Goal: Task Accomplishment & Management: Use online tool/utility

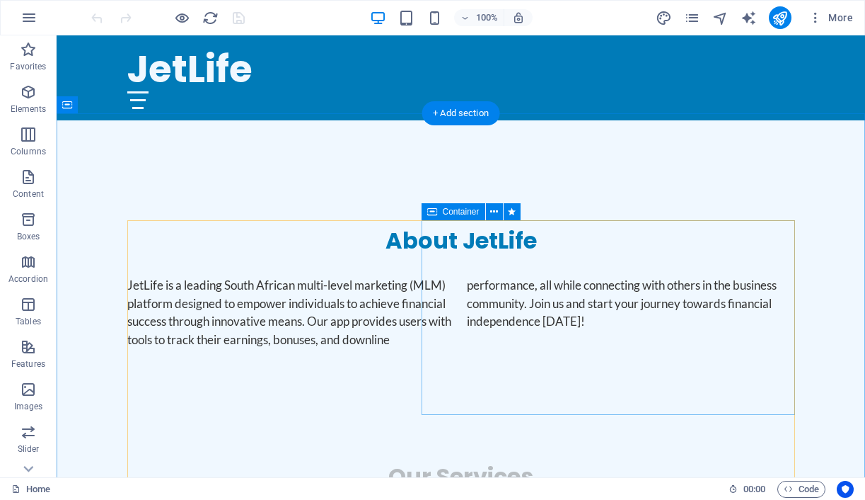
scroll to position [541, 0]
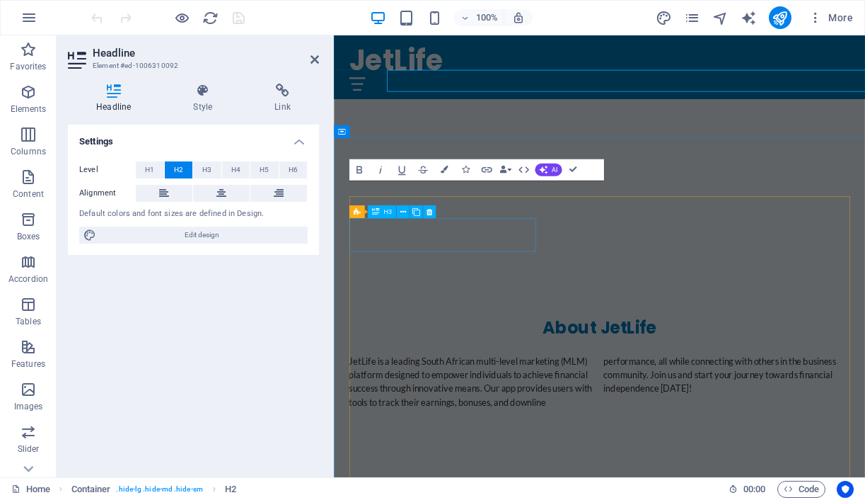
scroll to position [689, 0]
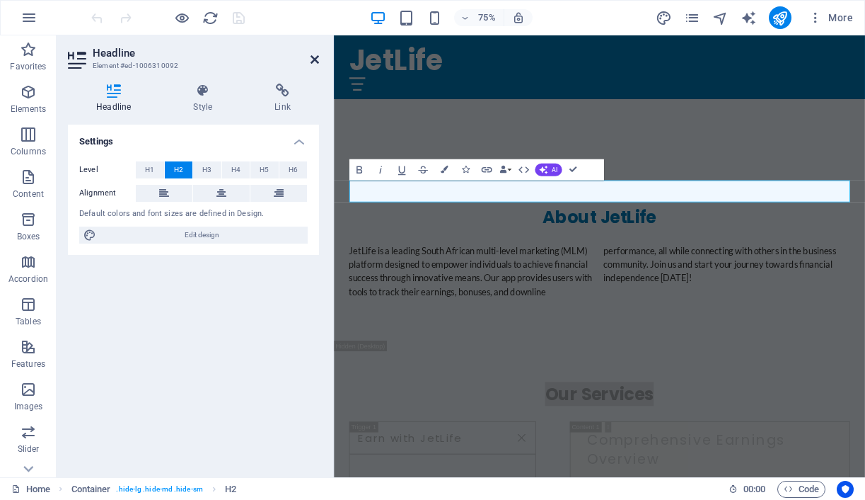
click at [314, 58] on icon at bounding box center [315, 59] width 8 height 11
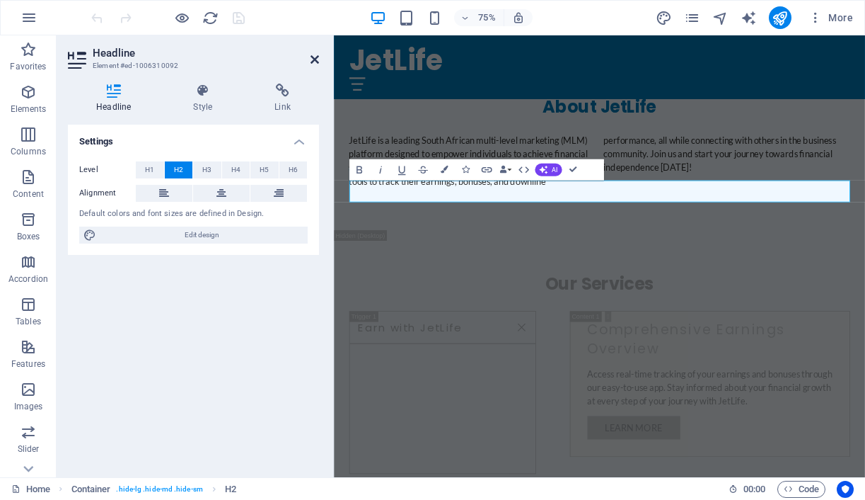
scroll to position [541, 0]
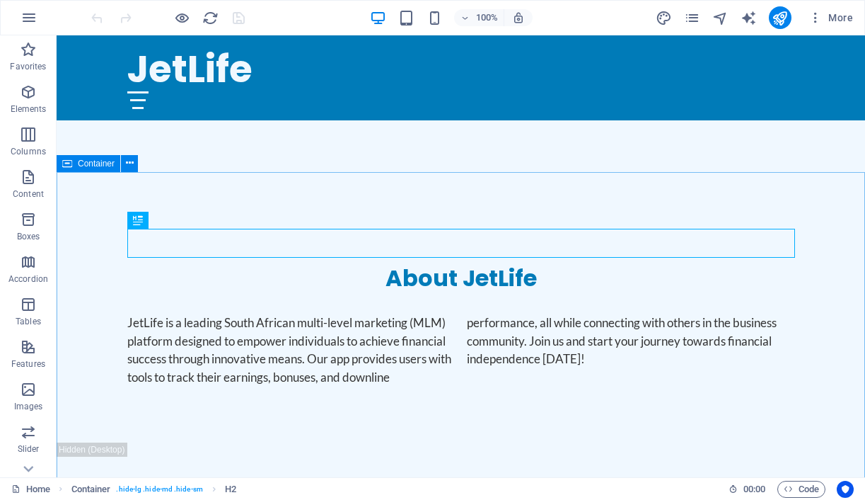
click at [93, 161] on span "Container" at bounding box center [96, 163] width 37 height 8
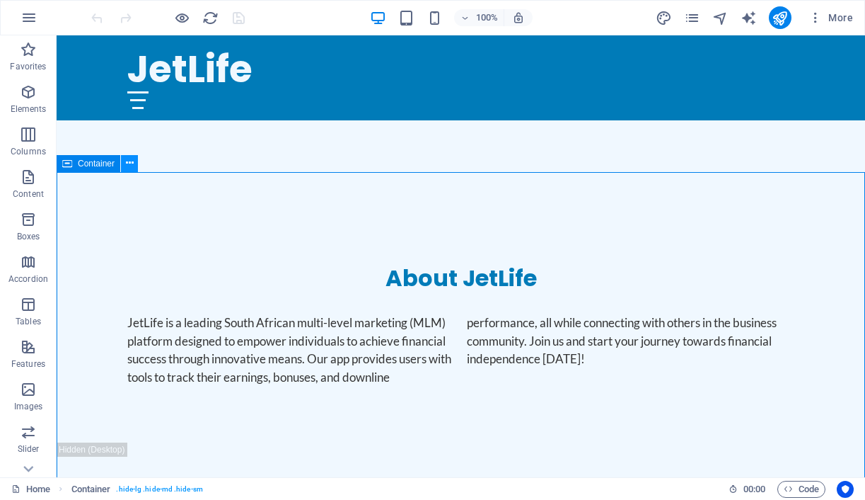
click at [132, 161] on icon at bounding box center [130, 163] width 8 height 15
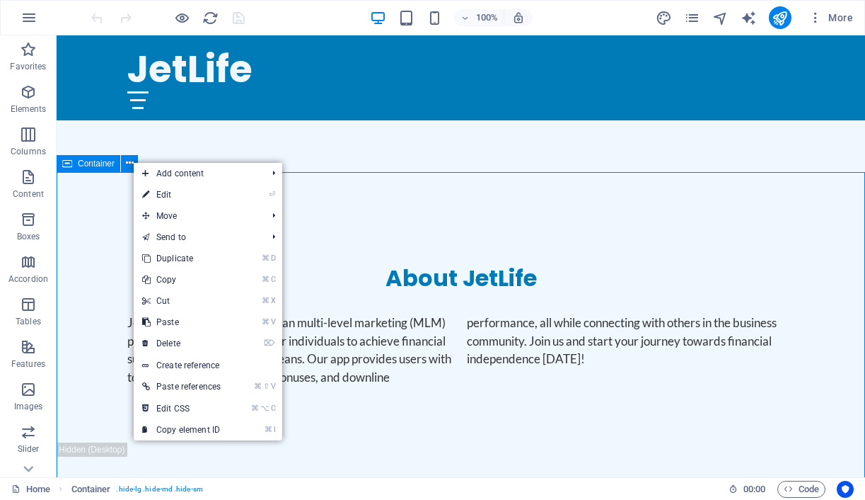
click at [91, 163] on span "Container" at bounding box center [96, 163] width 37 height 8
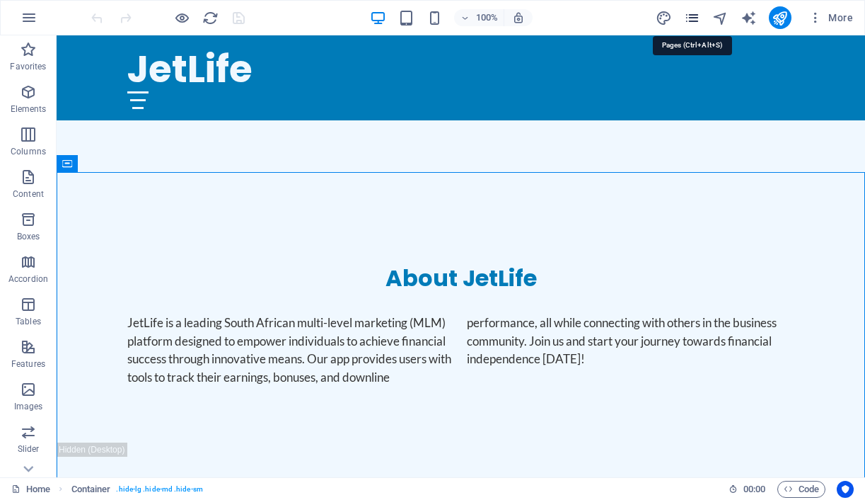
click at [693, 20] on icon "pages" at bounding box center [692, 18] width 16 height 16
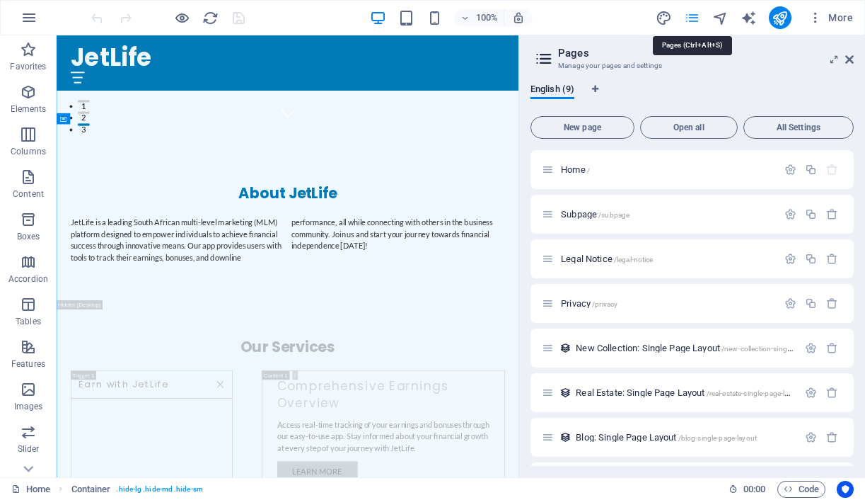
scroll to position [779, 0]
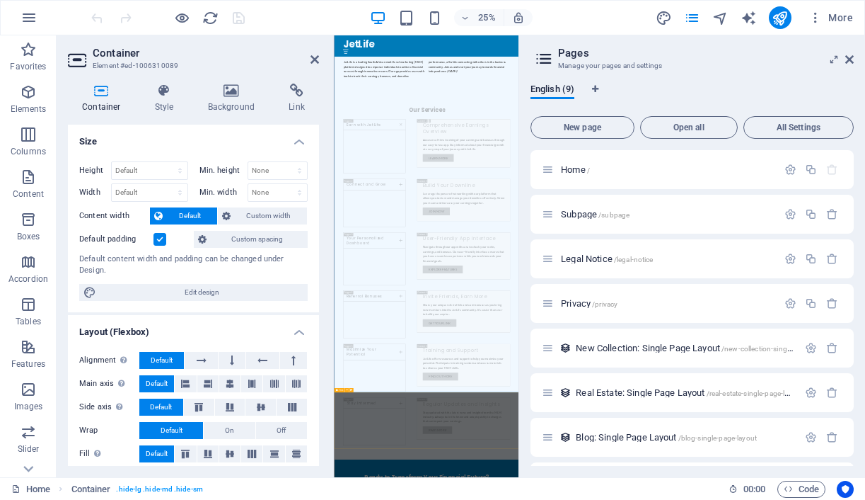
scroll to position [2047, 0]
click at [722, 18] on icon "navigator" at bounding box center [721, 18] width 16 height 16
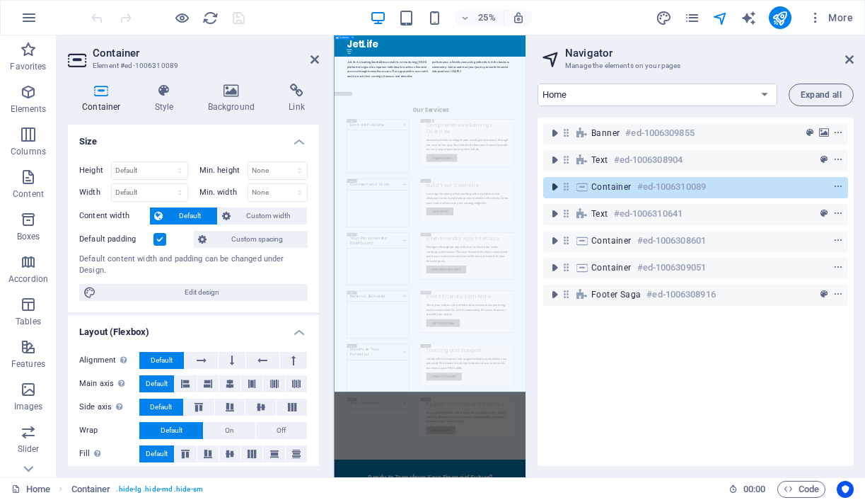
click at [559, 187] on icon "toggle-expand" at bounding box center [555, 187] width 14 height 14
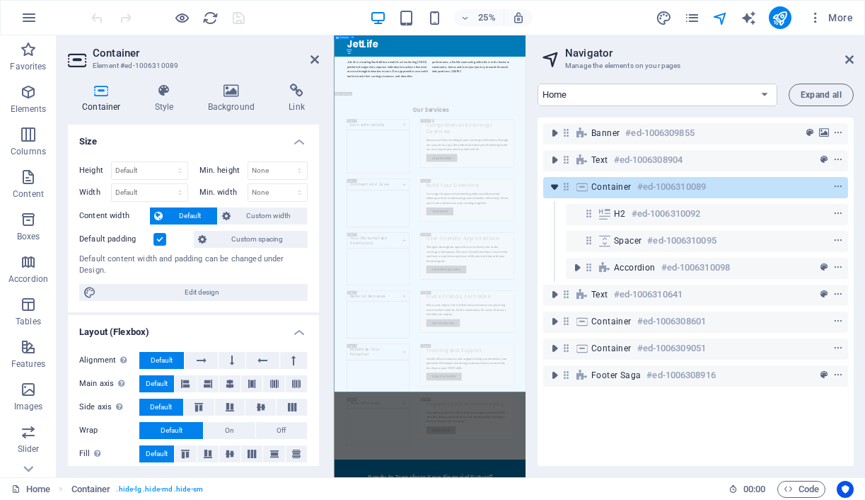
click at [559, 187] on icon "toggle-expand" at bounding box center [555, 187] width 14 height 14
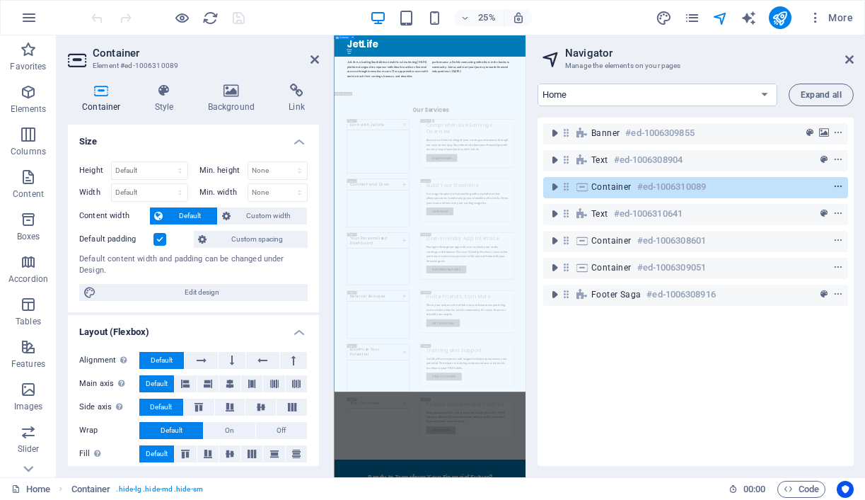
click at [836, 186] on icon "context-menu" at bounding box center [839, 187] width 10 height 10
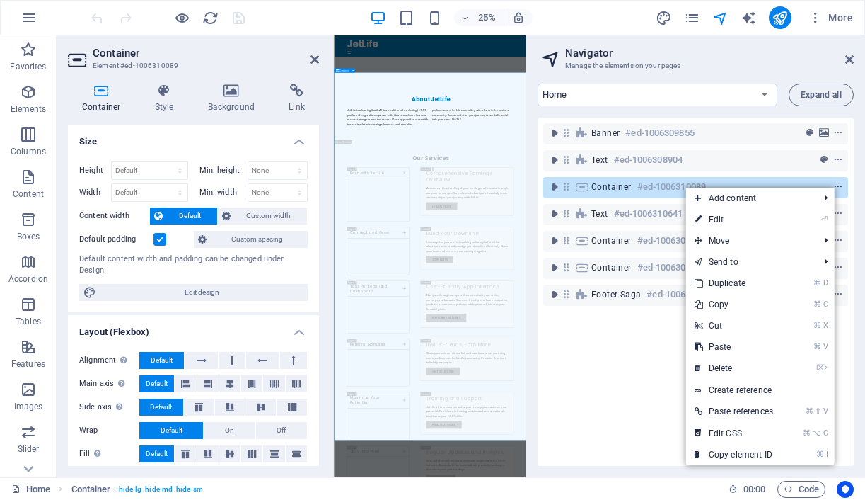
click at [836, 186] on icon "context-menu" at bounding box center [839, 187] width 10 height 10
click at [694, 19] on icon "pages" at bounding box center [692, 18] width 16 height 16
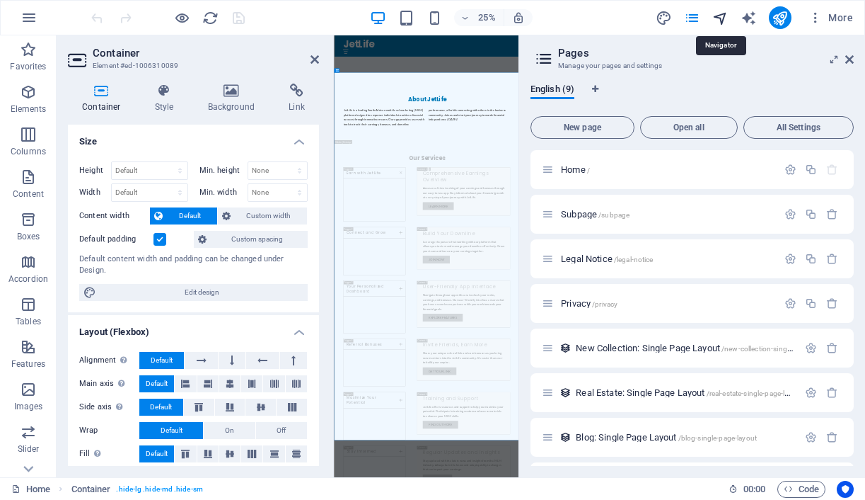
click at [722, 20] on icon "navigator" at bounding box center [721, 18] width 16 height 16
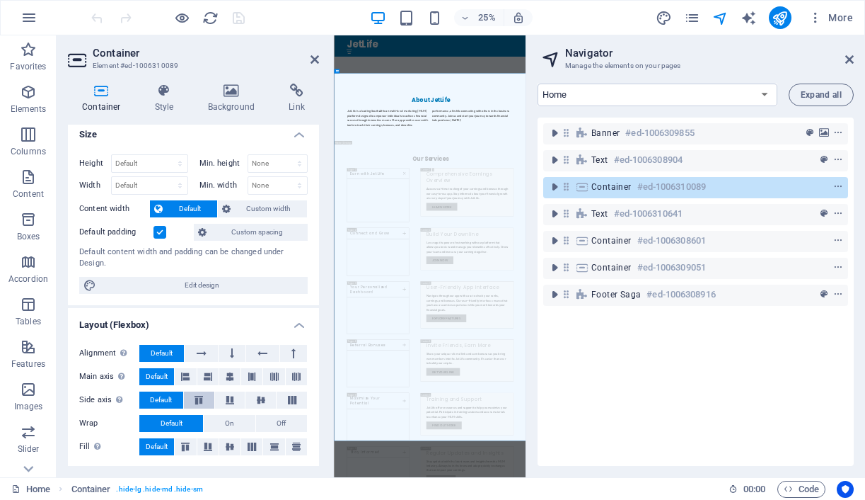
scroll to position [0, 0]
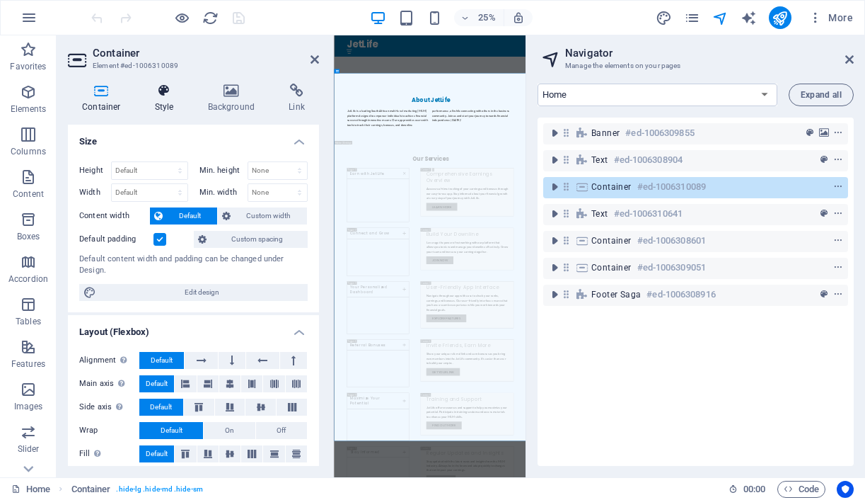
click at [166, 92] on icon at bounding box center [164, 91] width 47 height 14
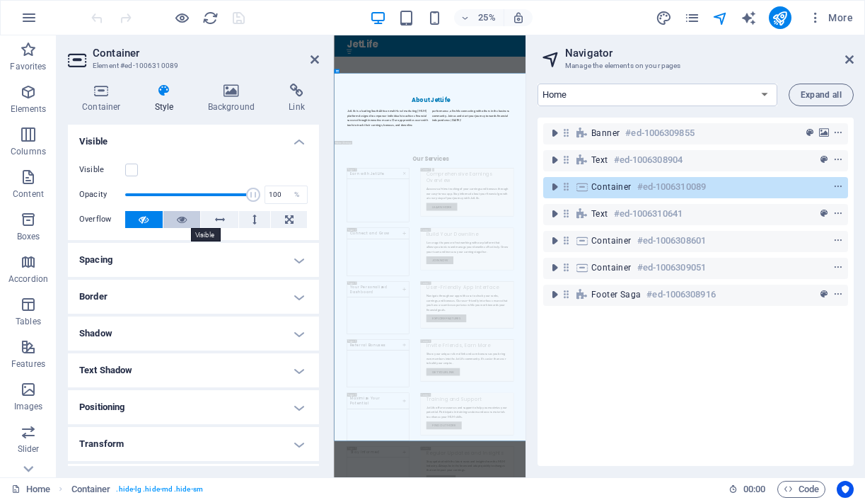
click at [178, 219] on icon at bounding box center [182, 219] width 10 height 17
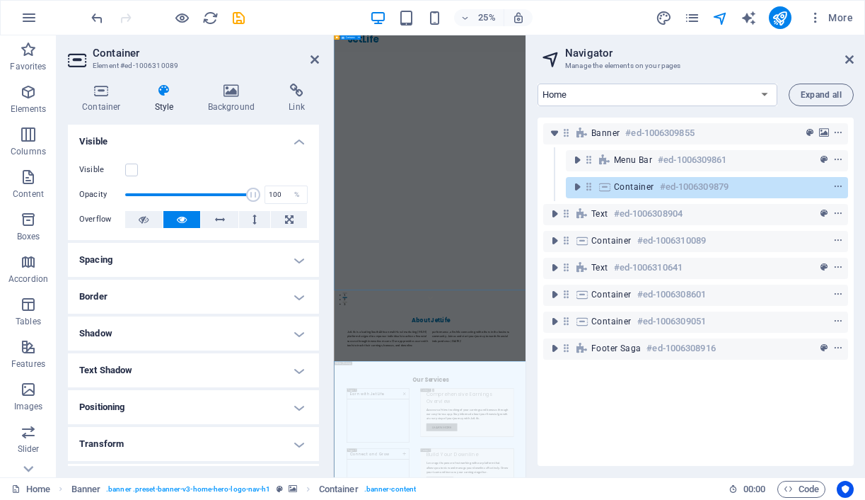
scroll to position [8, 0]
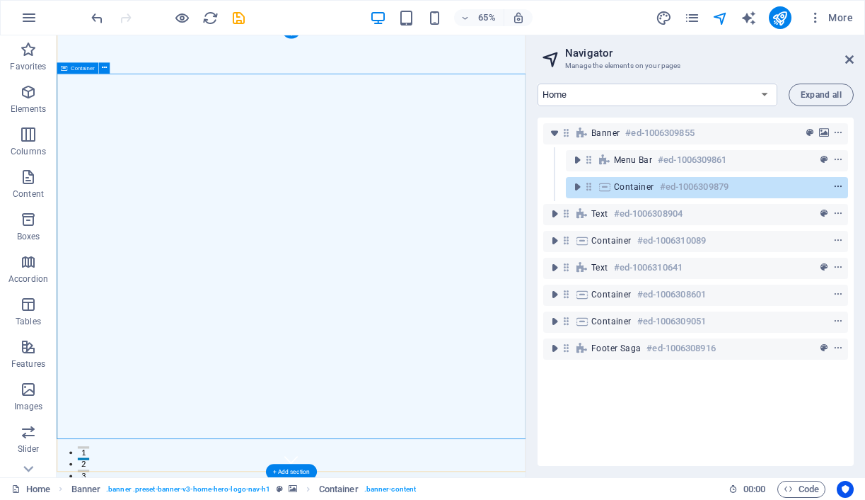
click at [836, 188] on icon "context-menu" at bounding box center [839, 187] width 10 height 10
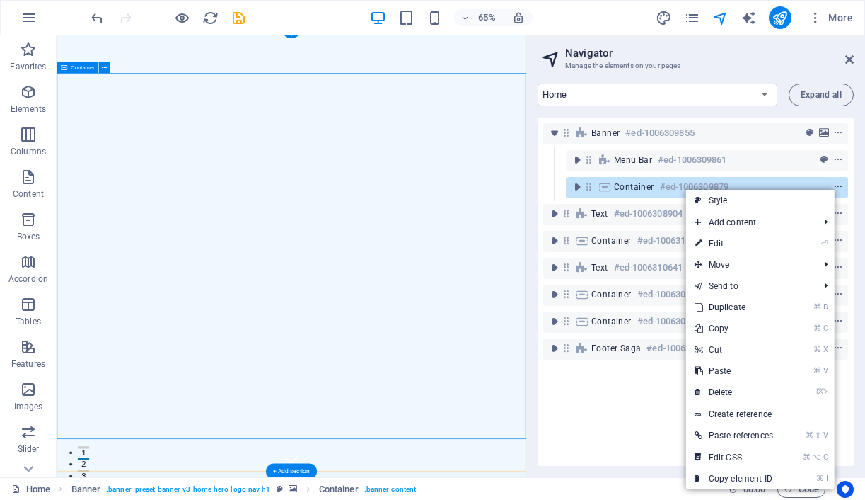
scroll to position [9, 0]
click at [761, 203] on link "Style" at bounding box center [760, 200] width 149 height 21
select select "preset-banner-v3-home-hero-logo-nav-h1"
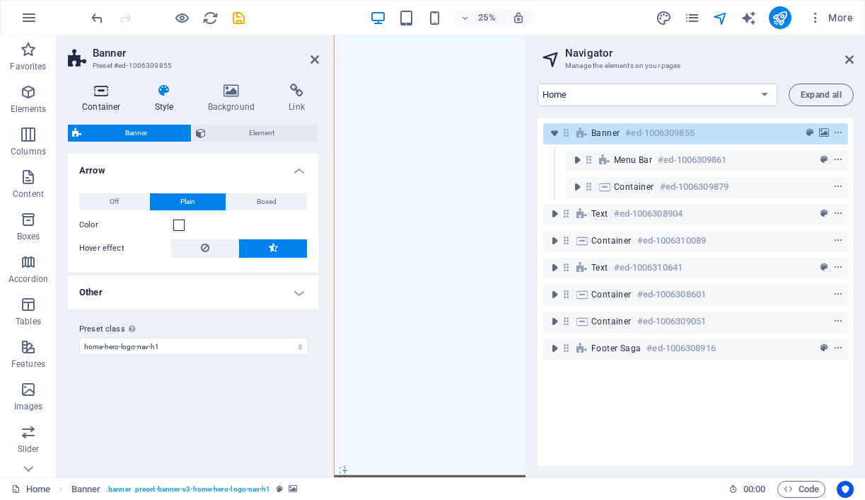
click at [104, 93] on icon at bounding box center [101, 91] width 67 height 14
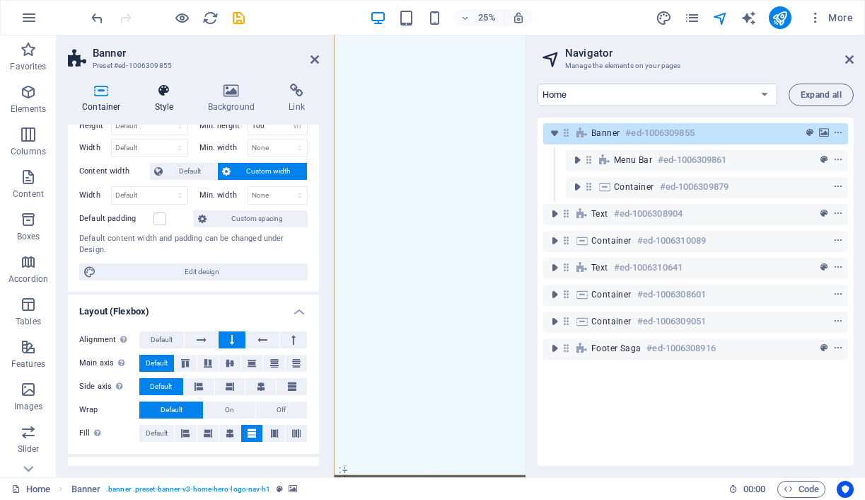
scroll to position [37, 0]
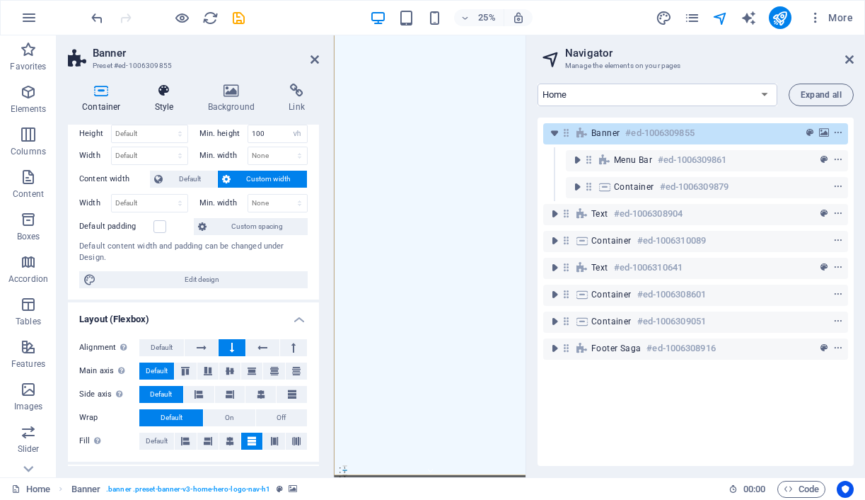
click at [170, 98] on h4 "Style" at bounding box center [167, 99] width 53 height 30
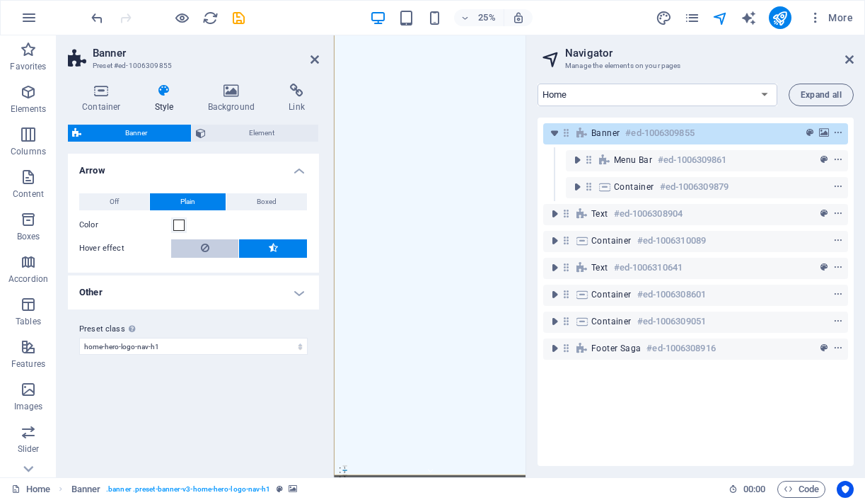
click at [209, 248] on button at bounding box center [204, 248] width 67 height 18
click at [254, 250] on button at bounding box center [273, 248] width 68 height 18
click at [246, 131] on span "Element" at bounding box center [262, 133] width 105 height 17
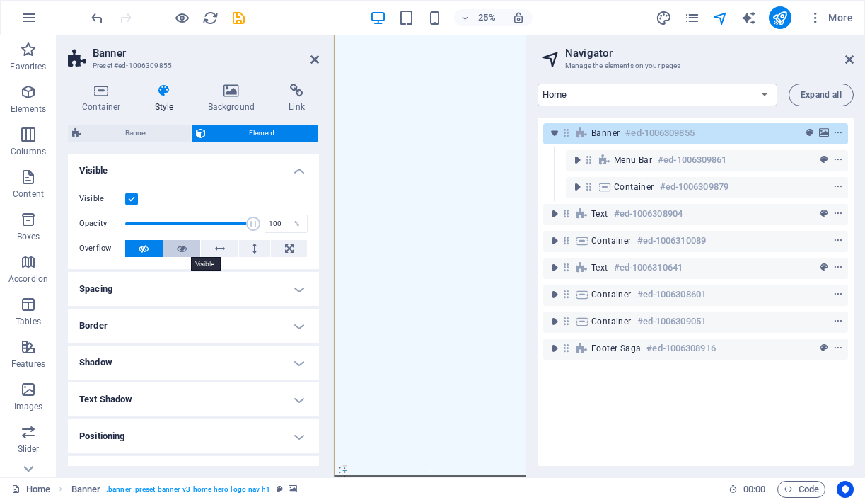
click at [187, 245] on button at bounding box center [182, 248] width 38 height 17
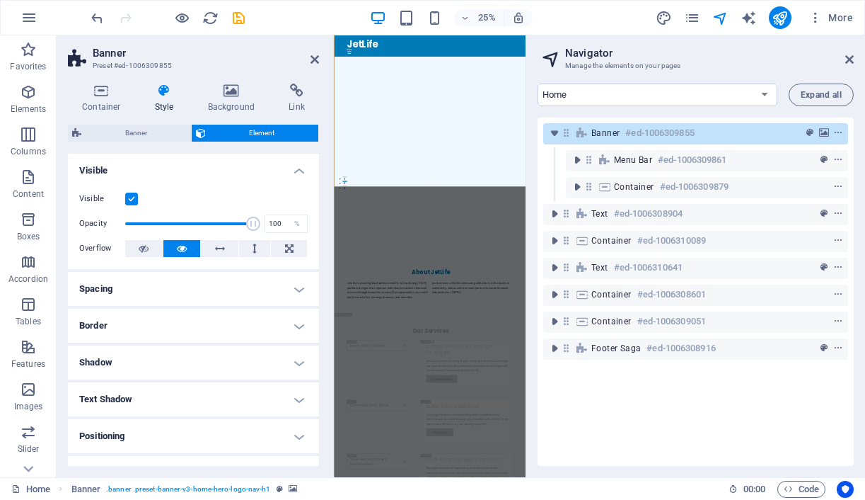
scroll to position [1161, 0]
click at [238, 18] on icon "save" at bounding box center [239, 18] width 16 height 16
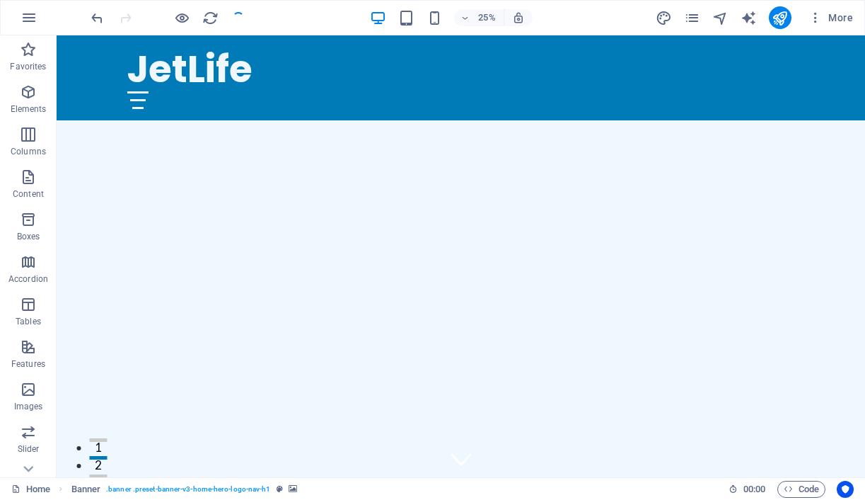
checkbox input "false"
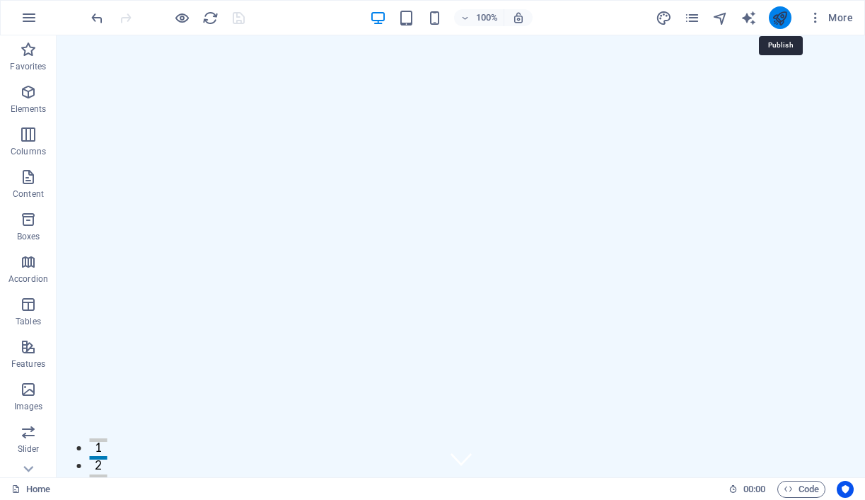
click at [781, 22] on icon "publish" at bounding box center [780, 18] width 16 height 16
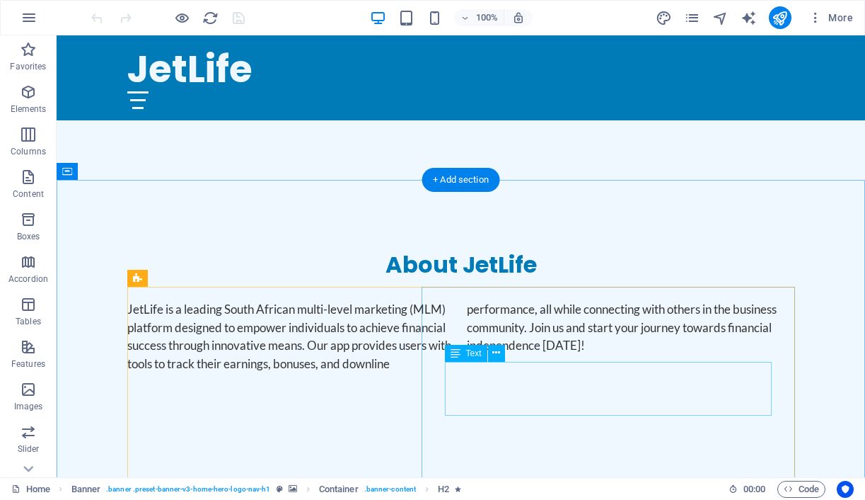
scroll to position [585, 0]
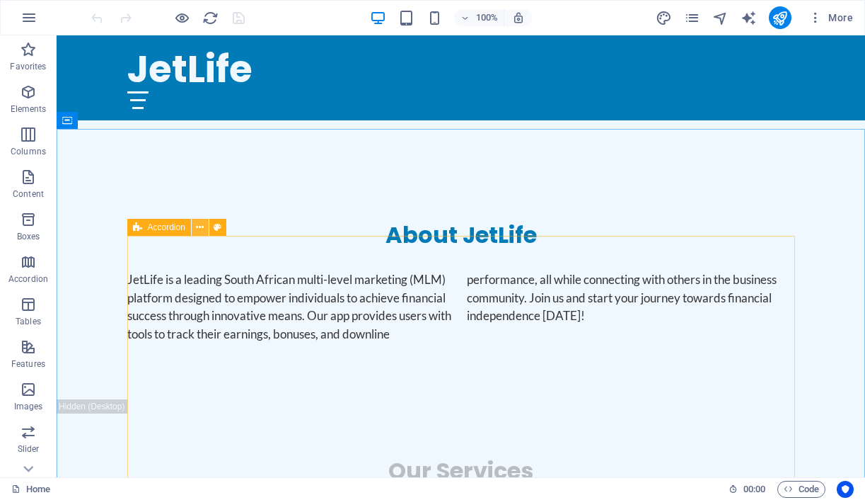
click at [200, 226] on icon at bounding box center [200, 227] width 8 height 15
click at [201, 229] on icon at bounding box center [200, 227] width 8 height 15
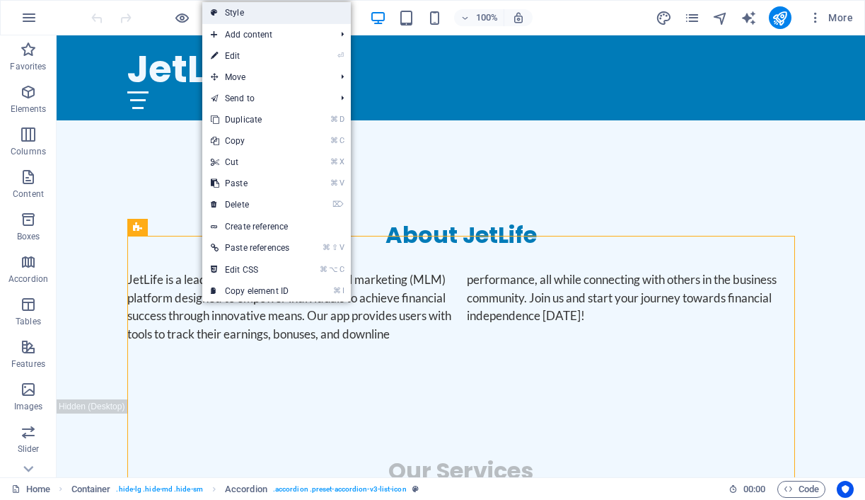
click at [265, 11] on link "Style" at bounding box center [276, 12] width 149 height 21
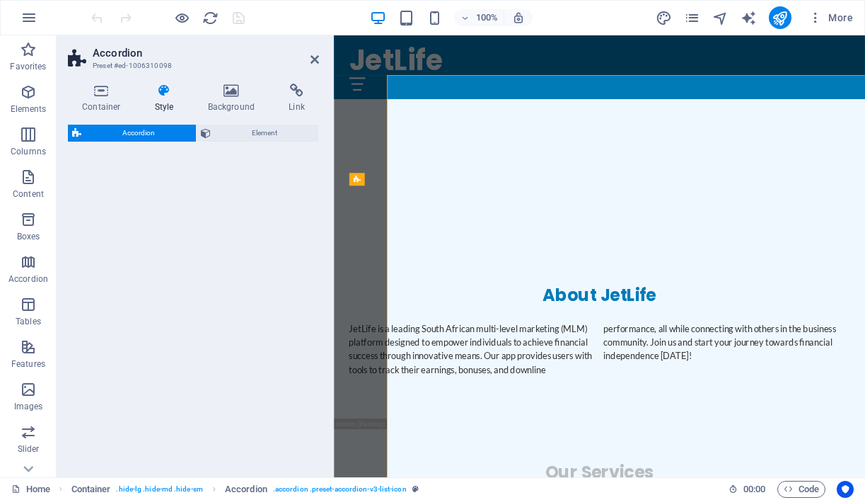
select select "rem"
select select "preset-accordion-v3-list-icon"
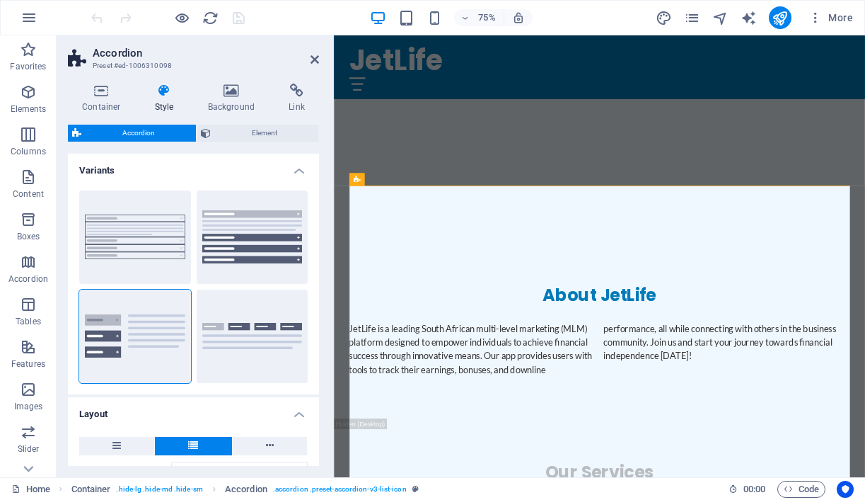
scroll to position [732, 0]
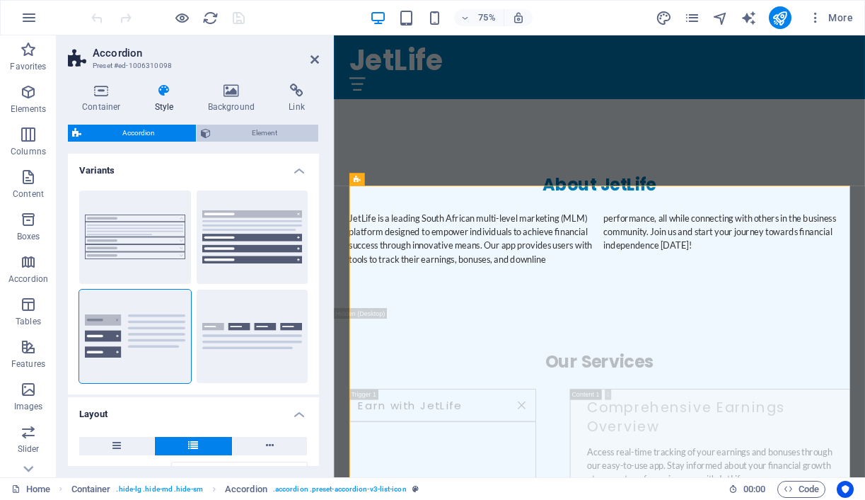
click at [213, 136] on button "Element" at bounding box center [258, 133] width 122 height 17
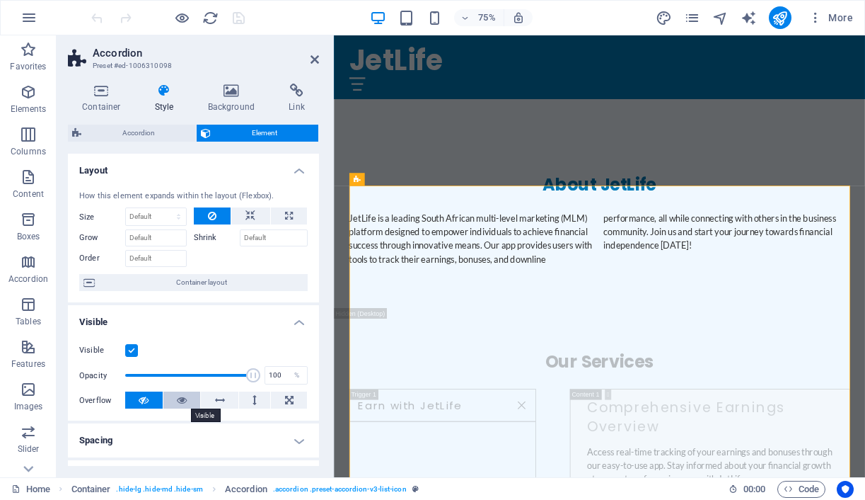
click at [177, 402] on icon at bounding box center [182, 399] width 10 height 17
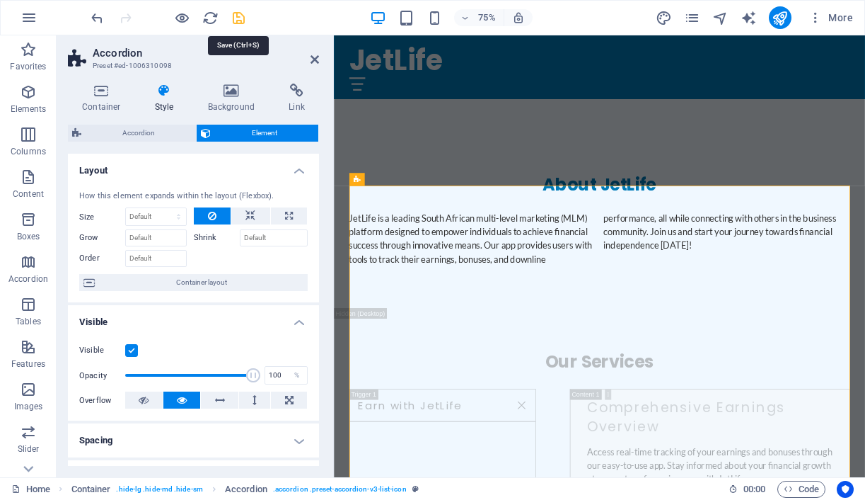
click at [239, 18] on icon "save" at bounding box center [239, 18] width 16 height 16
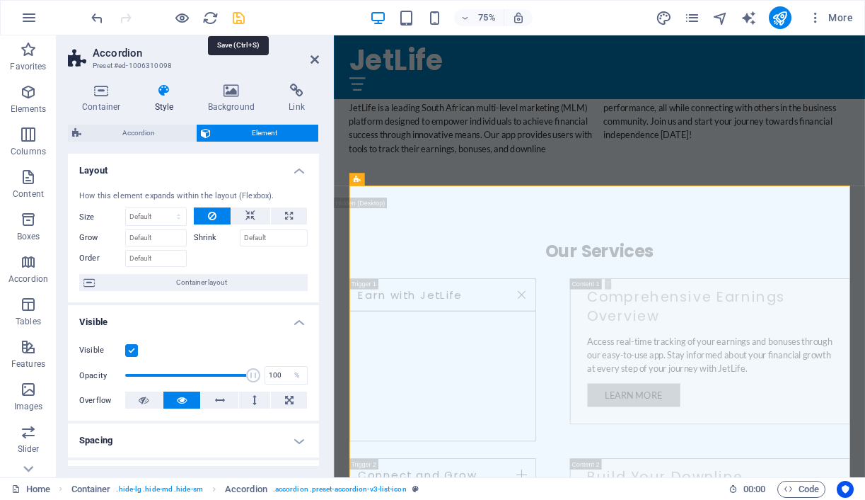
checkbox input "false"
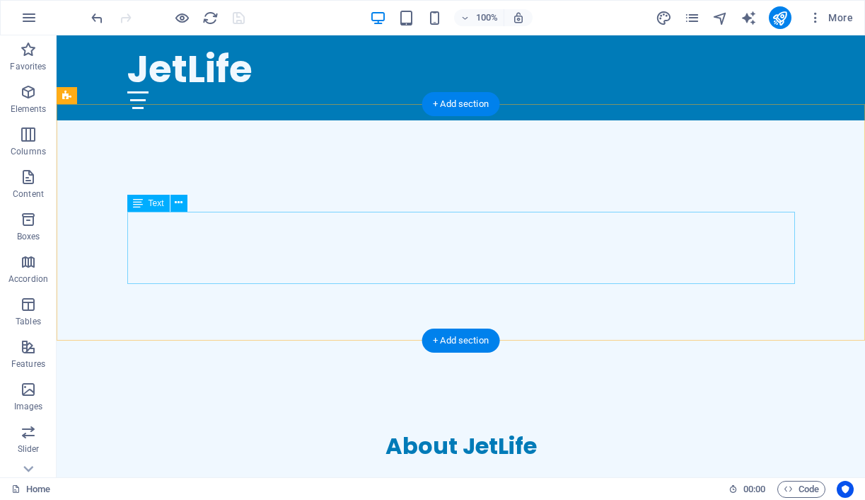
scroll to position [372, 0]
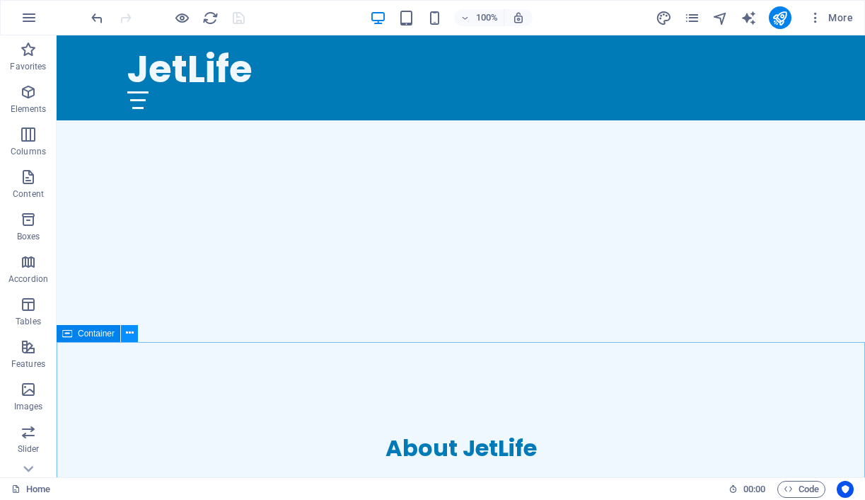
click at [129, 333] on icon at bounding box center [130, 333] width 8 height 15
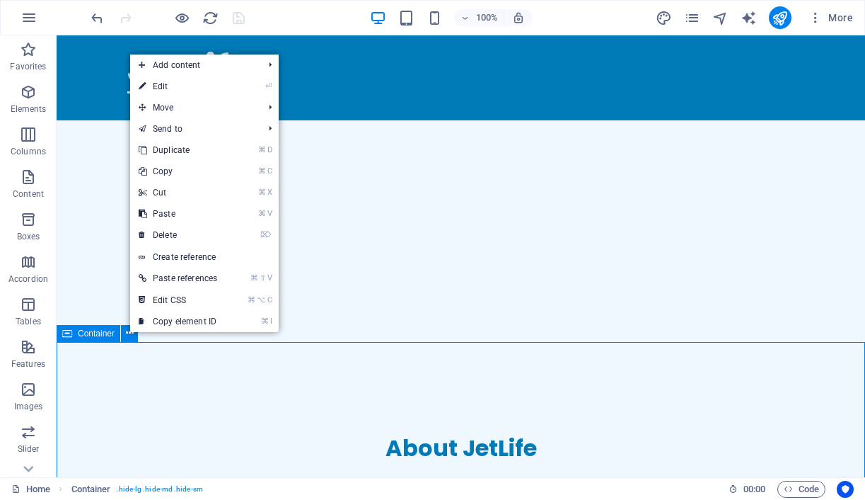
click at [104, 333] on span "Container" at bounding box center [96, 333] width 37 height 8
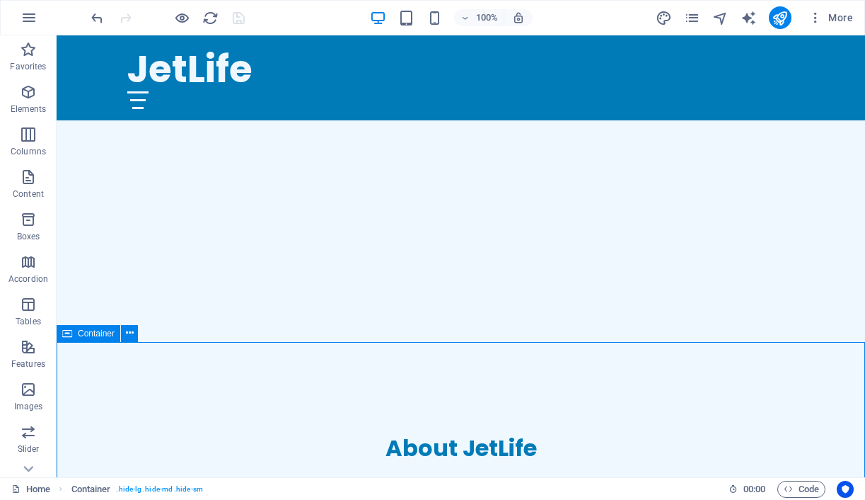
click at [104, 333] on span "Container" at bounding box center [96, 333] width 37 height 8
click at [127, 333] on icon at bounding box center [130, 333] width 8 height 15
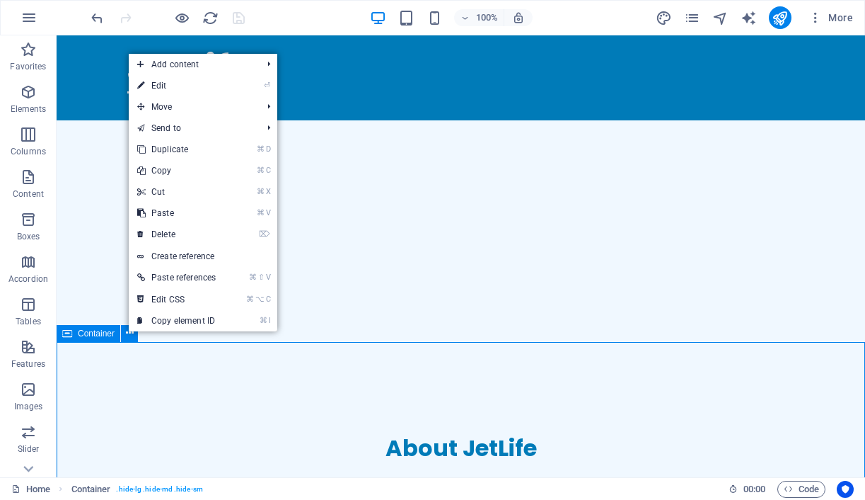
click at [69, 335] on icon at bounding box center [67, 333] width 10 height 17
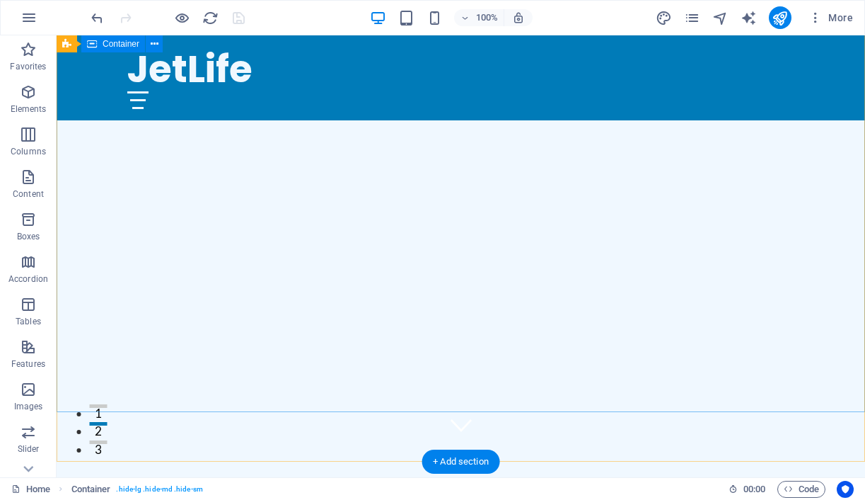
scroll to position [0, 0]
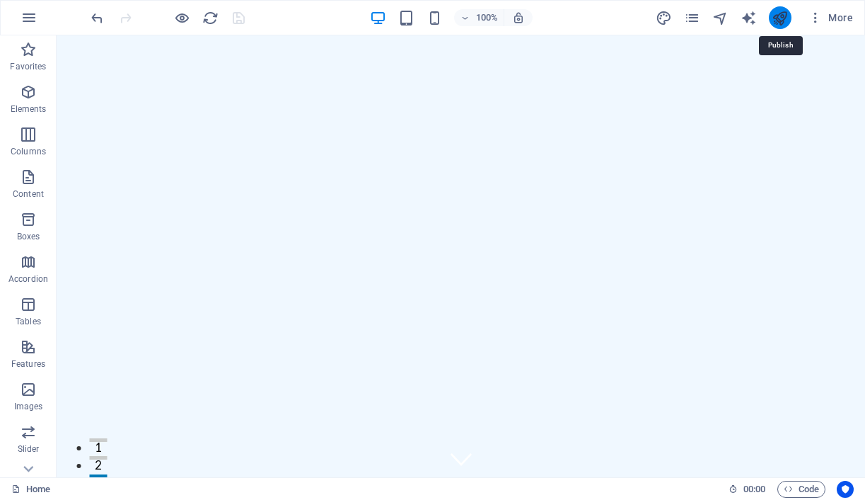
click at [778, 13] on icon "publish" at bounding box center [780, 18] width 16 height 16
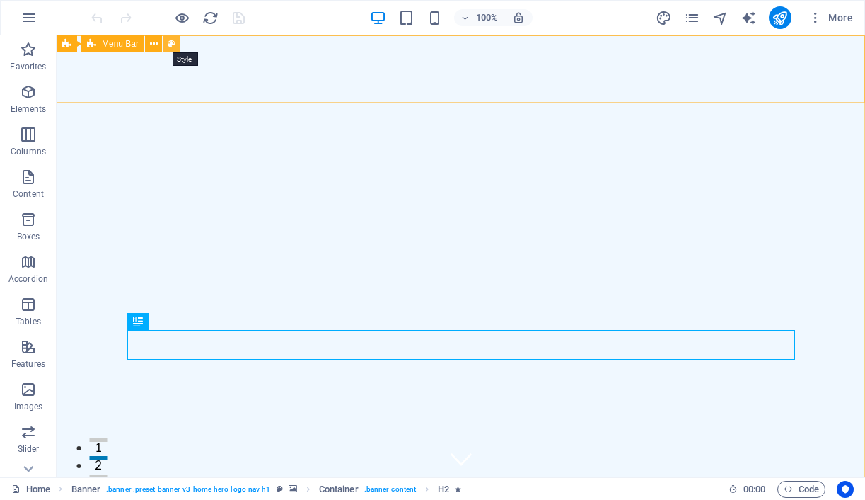
click at [175, 47] on button at bounding box center [171, 43] width 17 height 17
select select "rem"
select select "preset-menu-v2-home-hero-logo-nav-h1-slogan-menu"
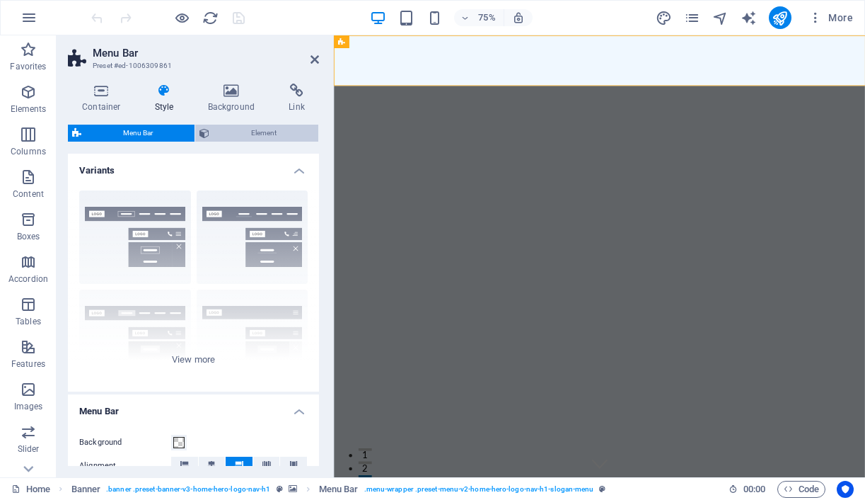
click at [212, 132] on button "Element" at bounding box center [256, 133] width 123 height 17
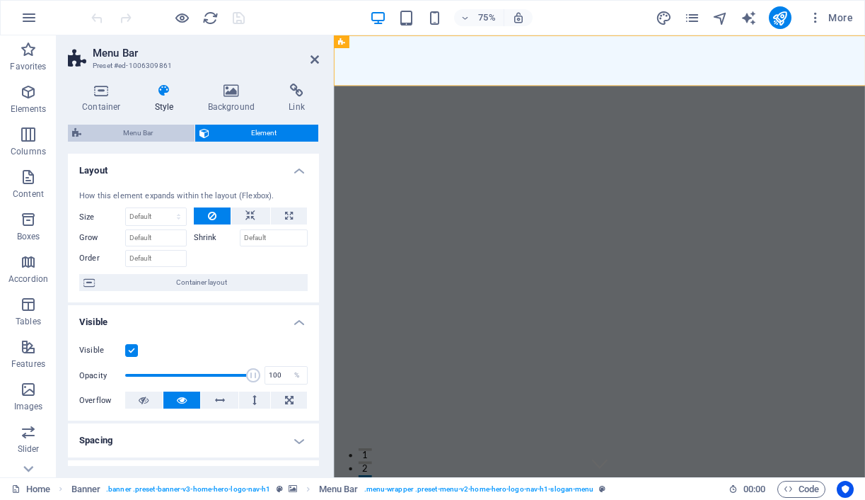
click at [163, 132] on span "Menu Bar" at bounding box center [138, 133] width 105 height 17
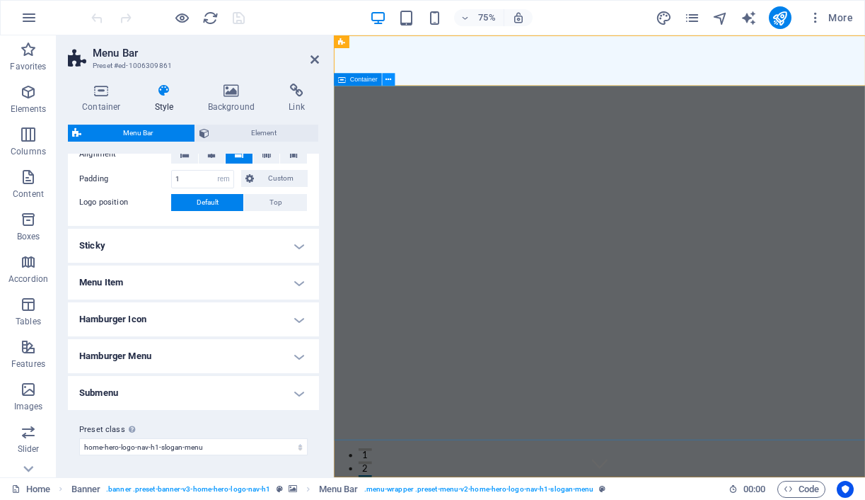
click at [391, 83] on icon at bounding box center [389, 79] width 6 height 11
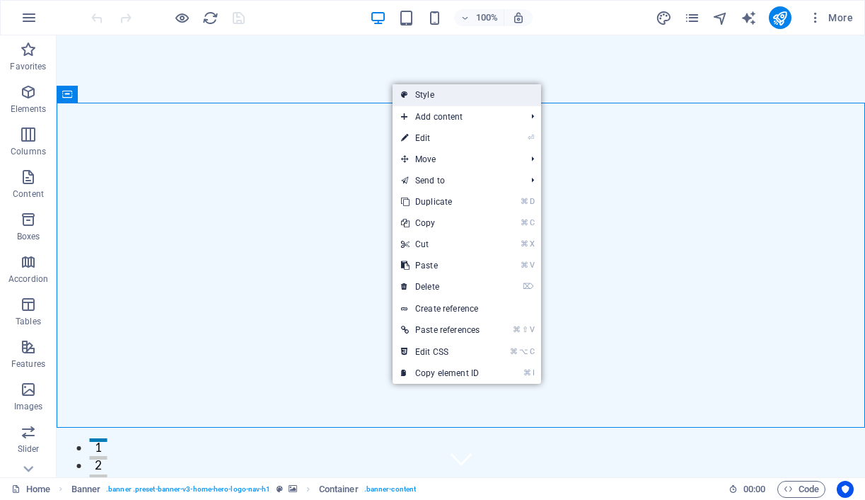
click at [405, 93] on icon at bounding box center [404, 94] width 7 height 21
select select "preset-banner-v3-home-hero-logo-nav-h1"
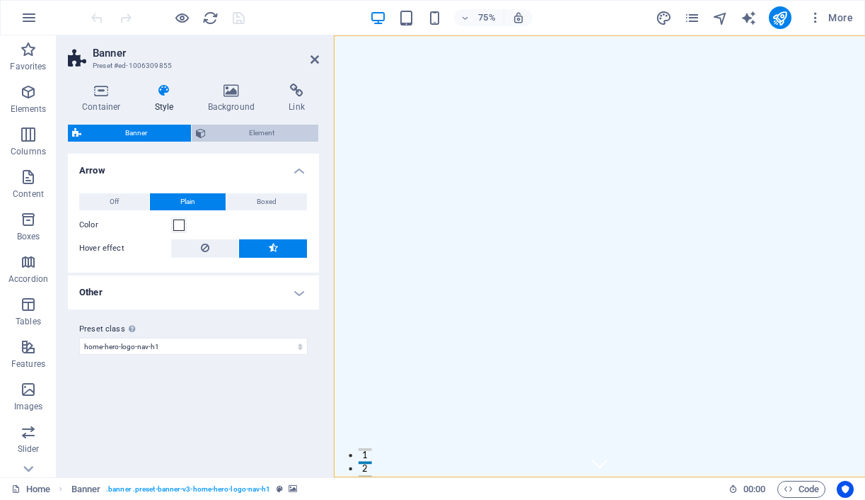
click at [207, 136] on button "Element" at bounding box center [255, 133] width 127 height 17
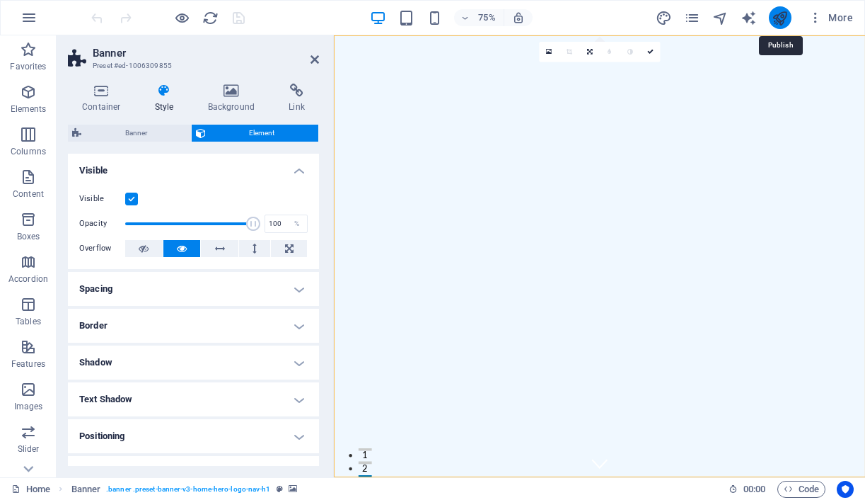
click at [775, 21] on icon "publish" at bounding box center [780, 18] width 16 height 16
